Goal: Task Accomplishment & Management: Complete application form

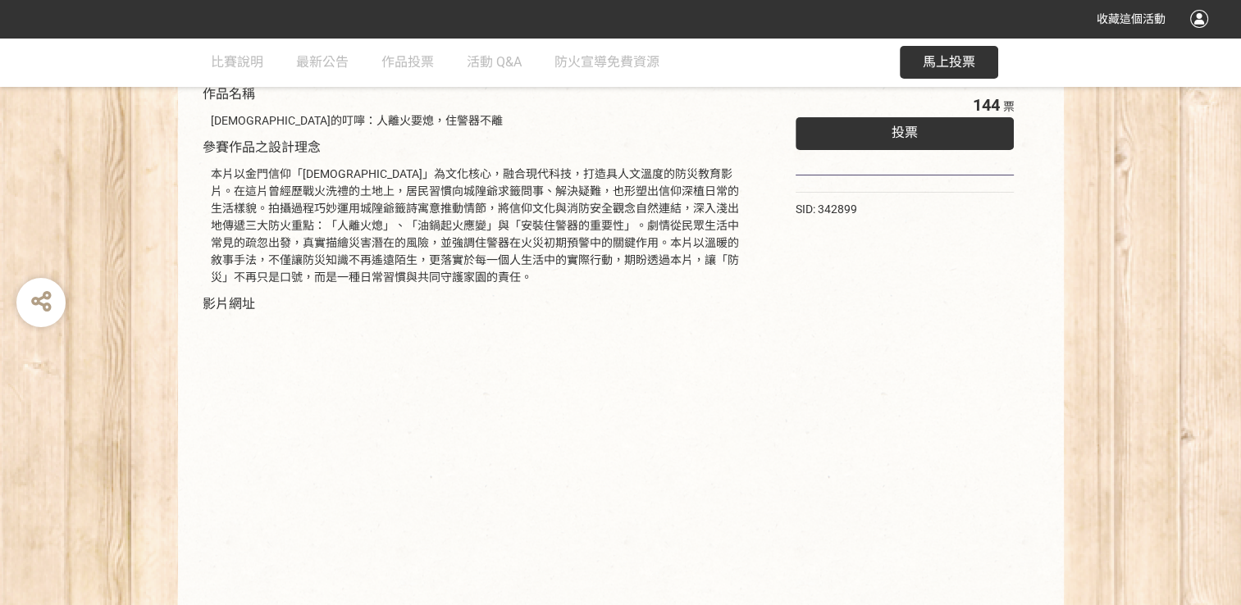
scroll to position [62, 0]
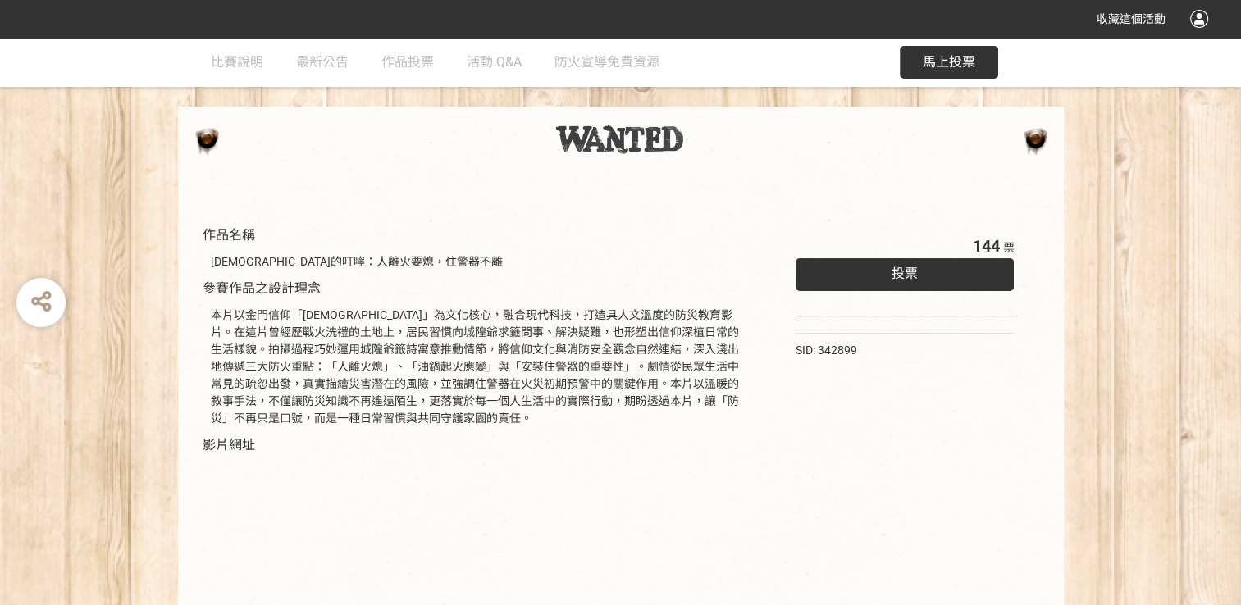
click at [948, 61] on span "馬上投票" at bounding box center [949, 62] width 53 height 16
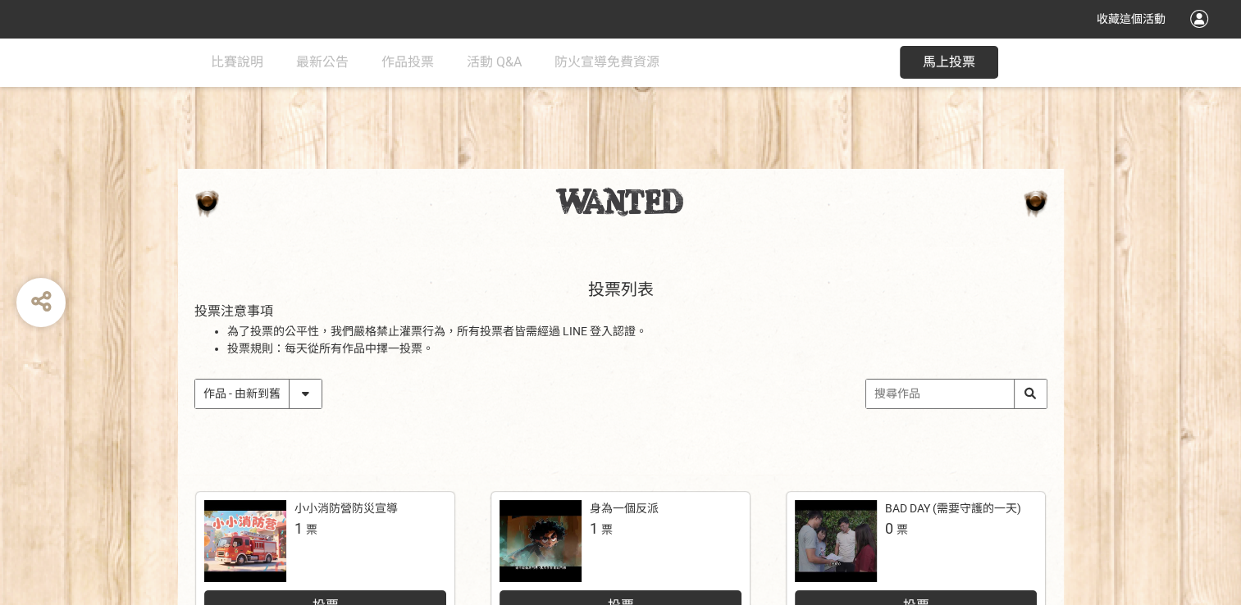
click at [1028, 396] on input "search" at bounding box center [956, 394] width 180 height 29
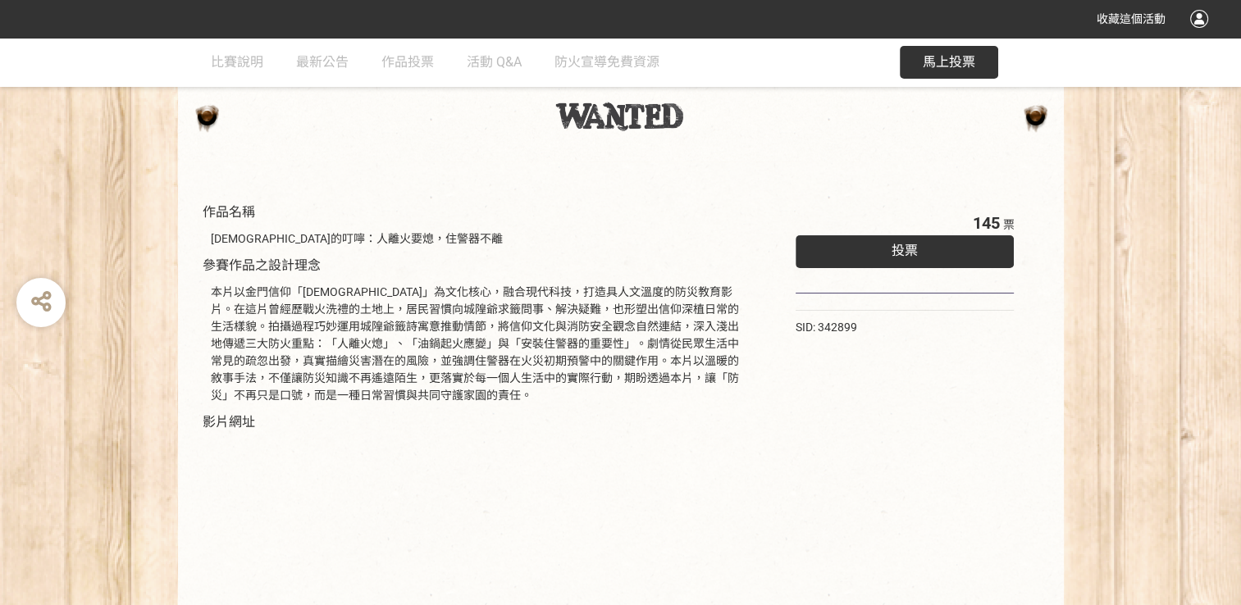
scroll to position [62, 0]
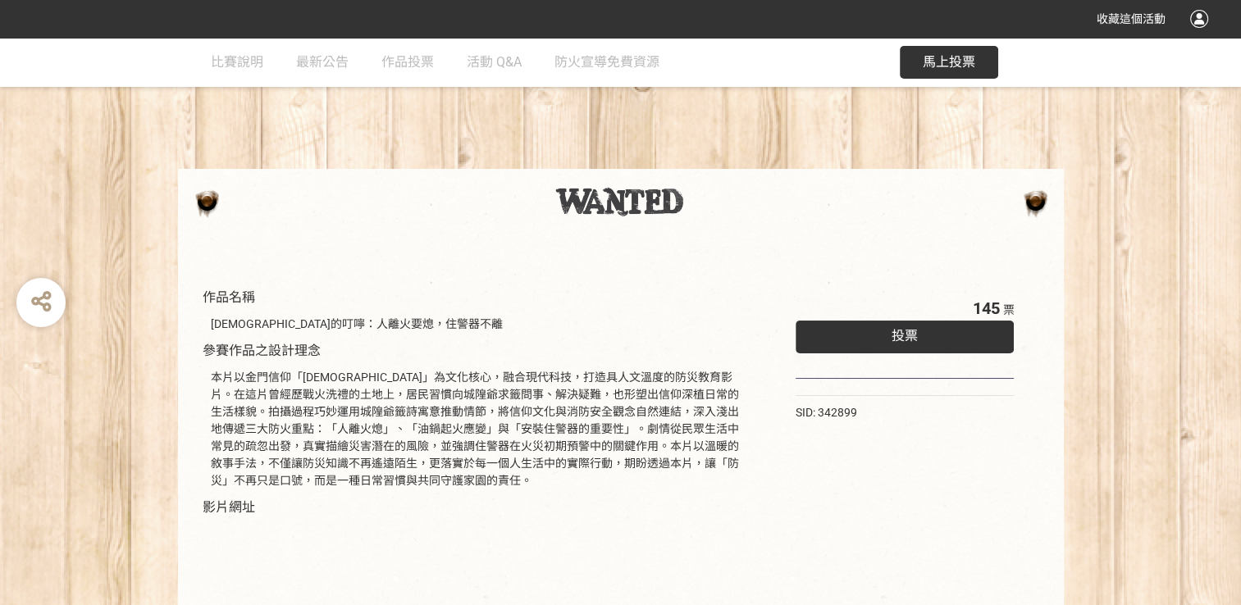
click at [901, 334] on span "投票" at bounding box center [905, 336] width 26 height 16
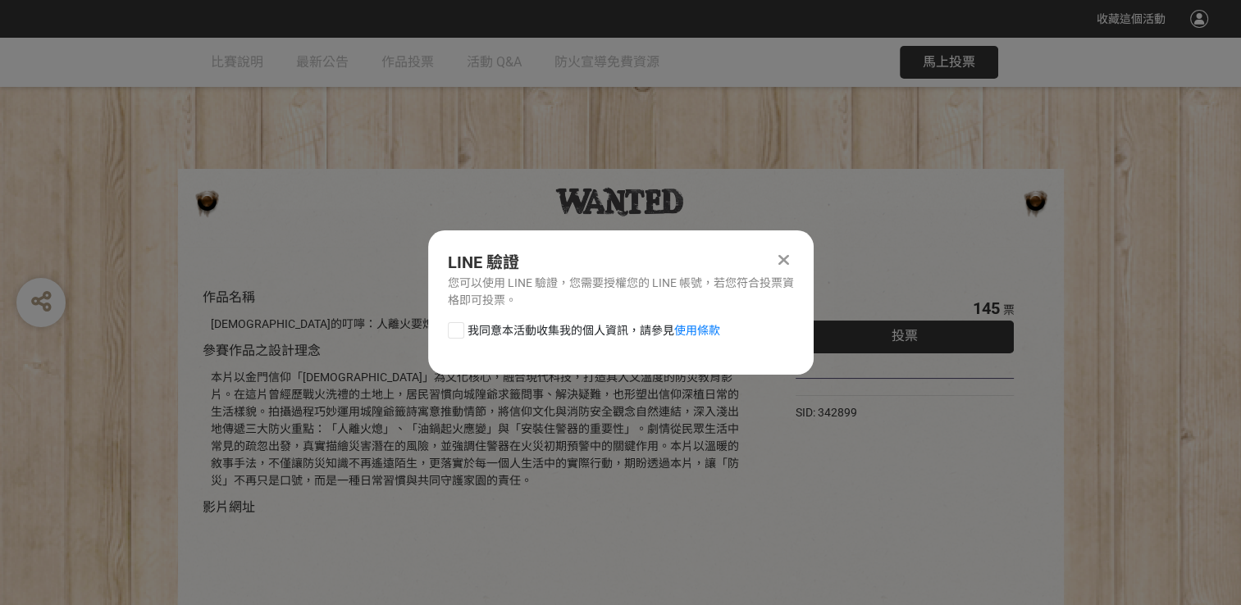
click at [453, 328] on div at bounding box center [456, 330] width 16 height 16
checkbox input "true"
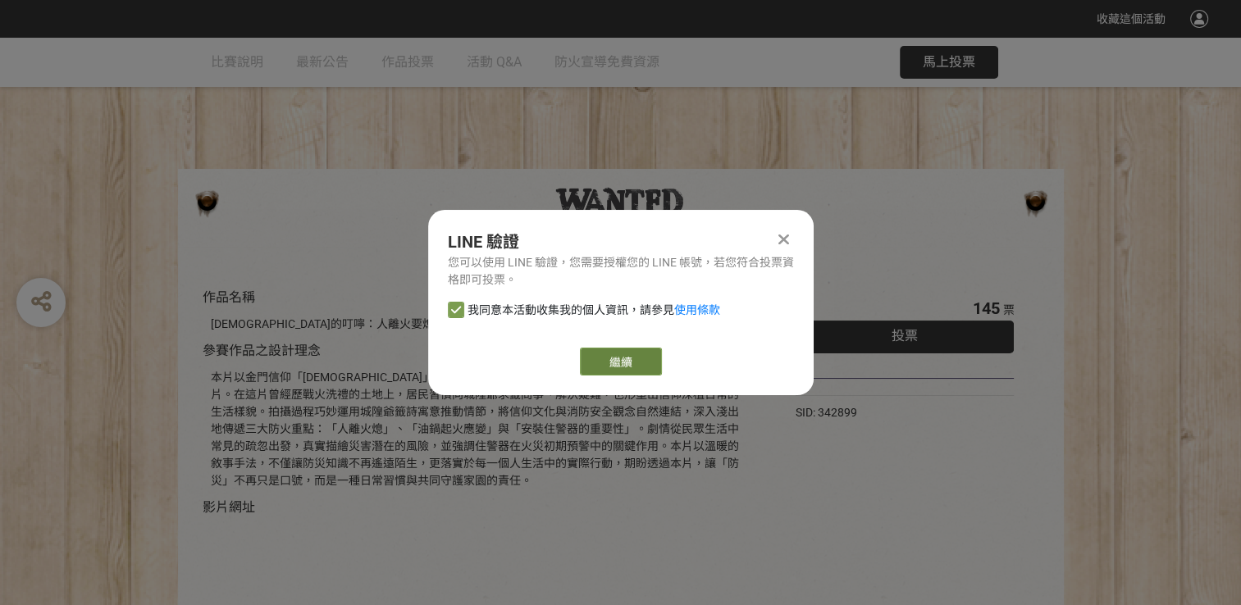
click at [619, 363] on link "繼續" at bounding box center [621, 362] width 82 height 28
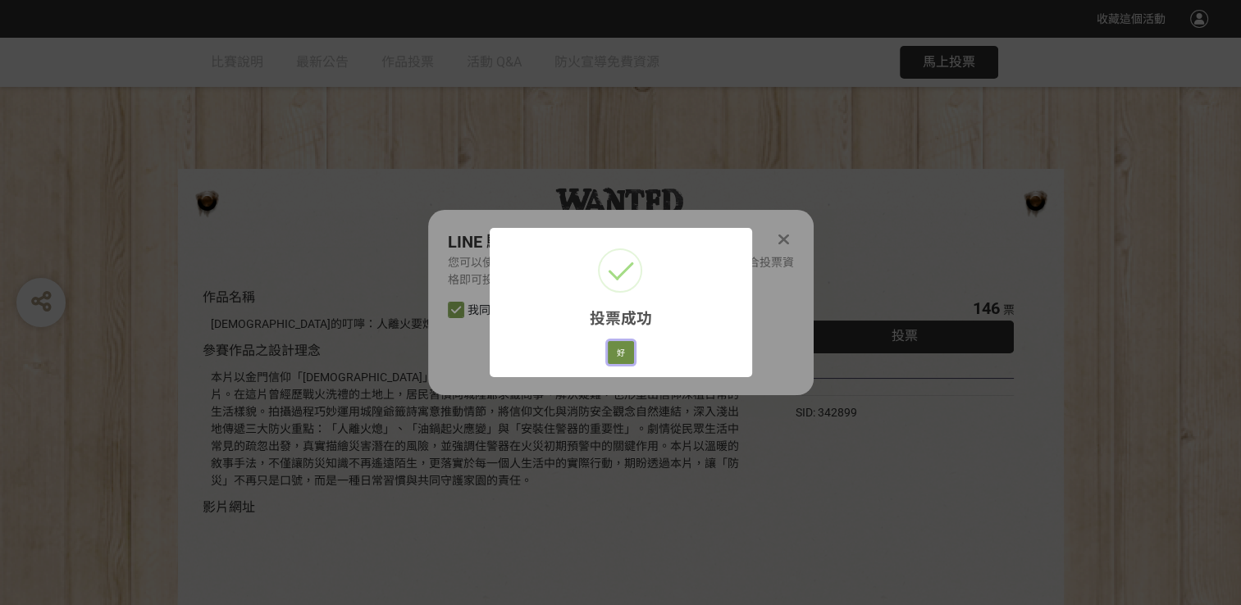
click at [619, 356] on button "好" at bounding box center [621, 352] width 26 height 23
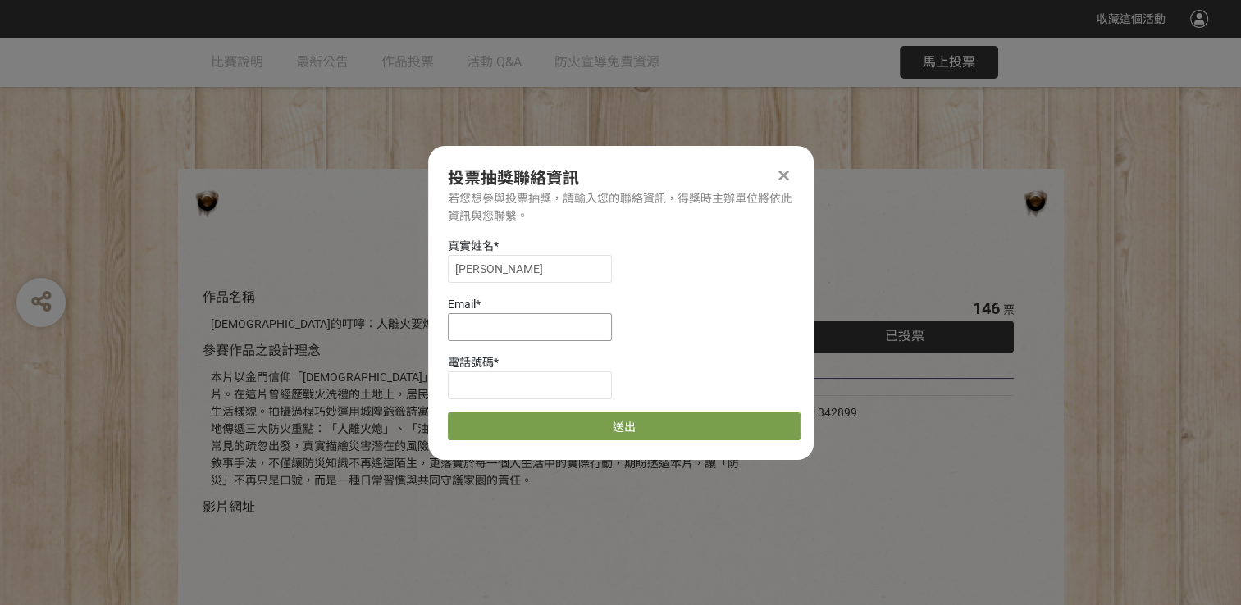
click at [476, 323] on input at bounding box center [530, 327] width 164 height 28
type input "[EMAIL_ADDRESS][DOMAIN_NAME]"
type input "0972033959"
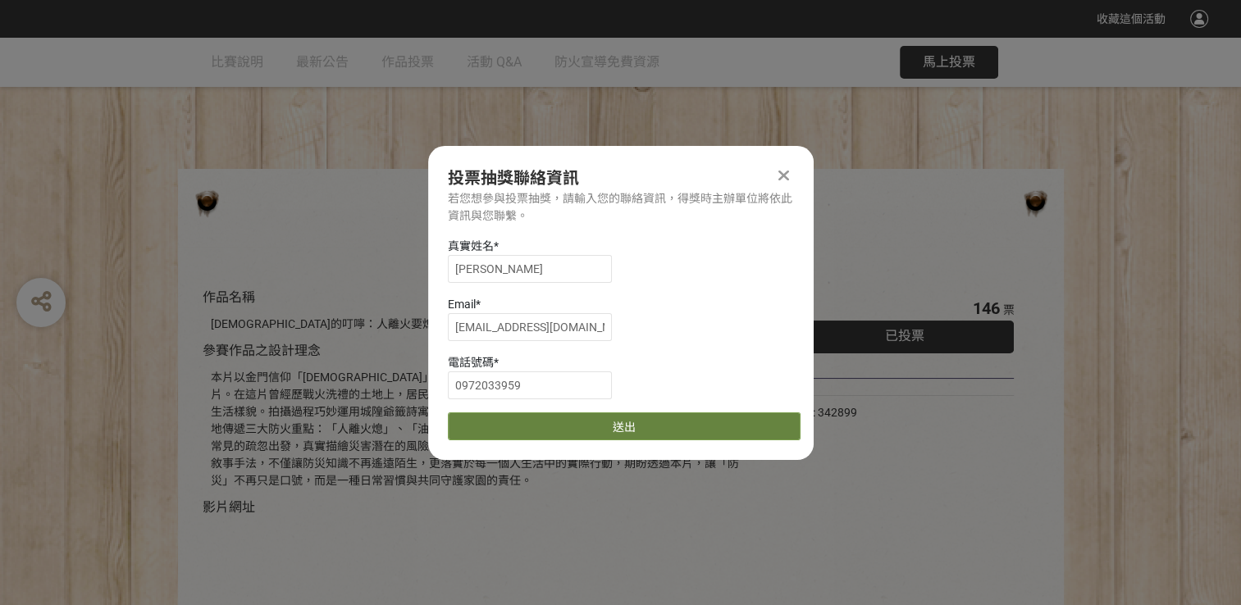
click at [617, 423] on button "送出" at bounding box center [624, 427] width 353 height 28
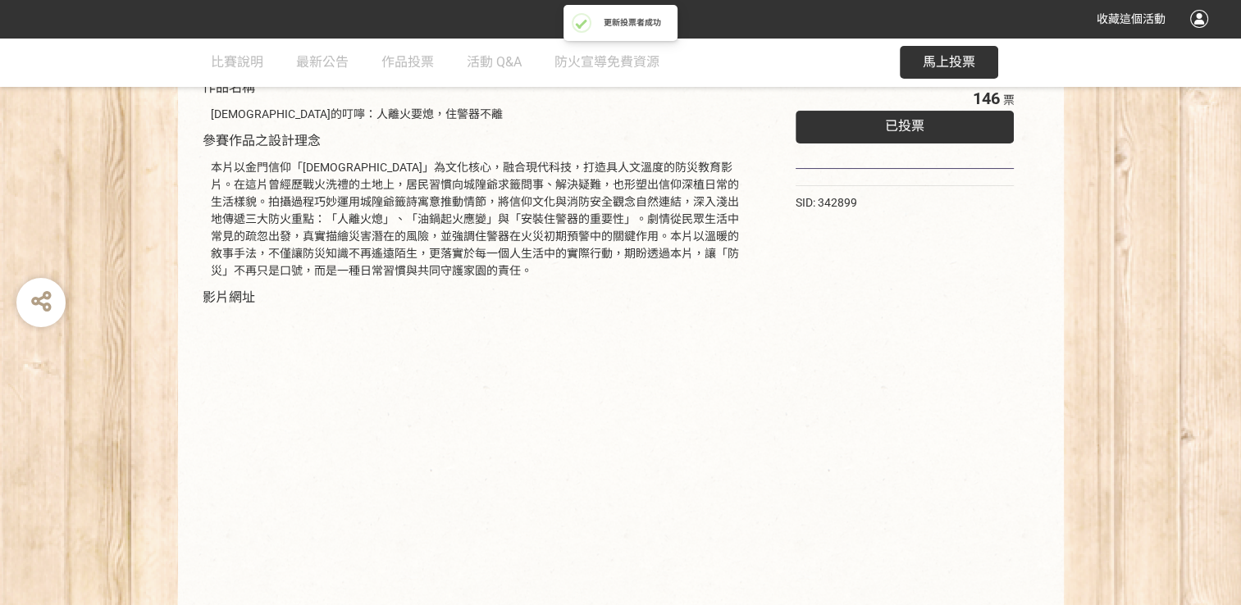
scroll to position [308, 0]
